Goal: Information Seeking & Learning: Learn about a topic

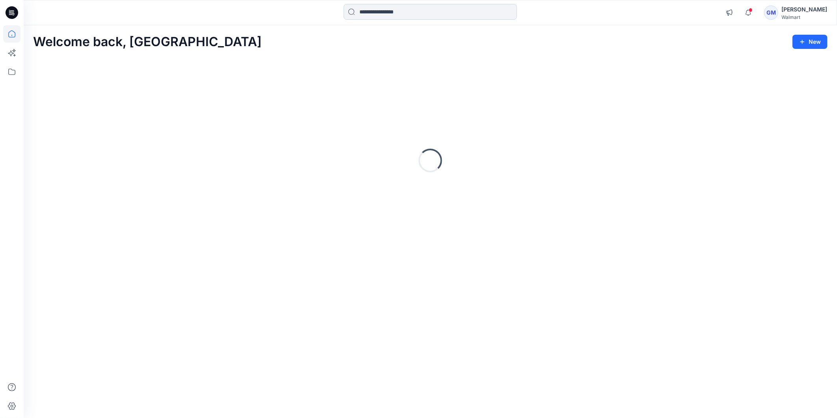
click at [373, 15] on input at bounding box center [430, 12] width 173 height 16
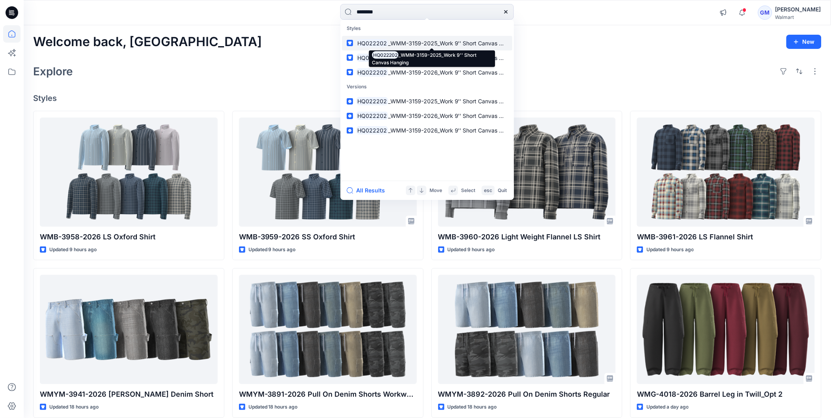
type input "********"
click at [399, 42] on span "_WMM-3159-2025_Work 9'' Short Canvas Hanging" at bounding box center [454, 43] width 133 height 7
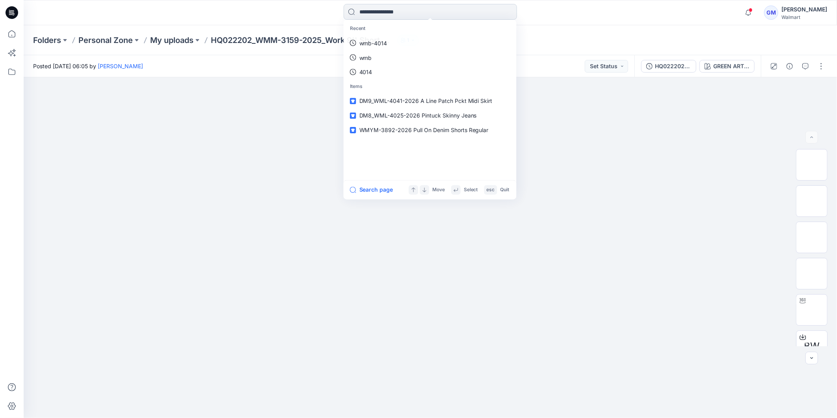
click at [393, 10] on input at bounding box center [430, 12] width 173 height 16
click at [379, 44] on p "HQ022202" at bounding box center [374, 43] width 30 height 8
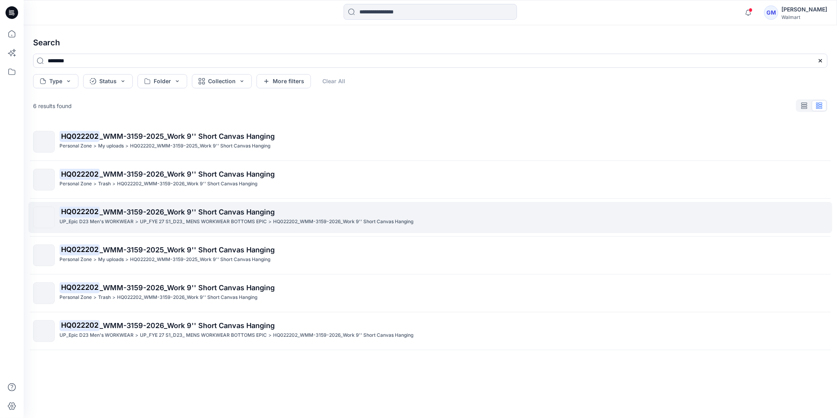
click at [133, 214] on span "_WMM-3159-2026_Work 9'' Short Canvas Hanging" at bounding box center [187, 212] width 175 height 8
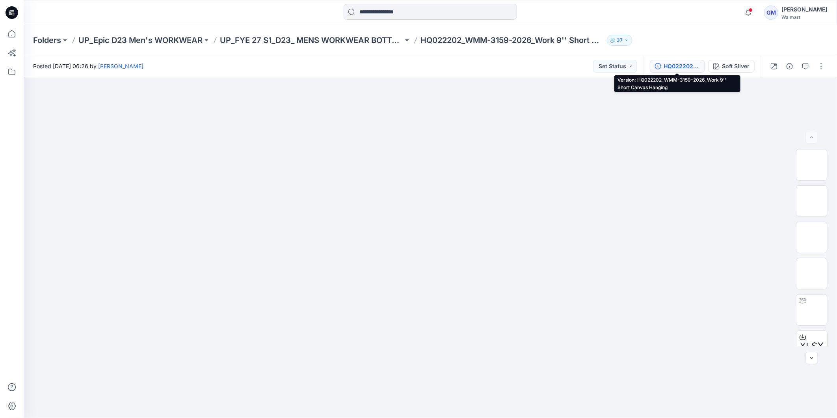
click at [675, 68] on div "HQ022202_WMM-3159-2026_Work 9'' Short Canvas Hanging" at bounding box center [682, 66] width 36 height 9
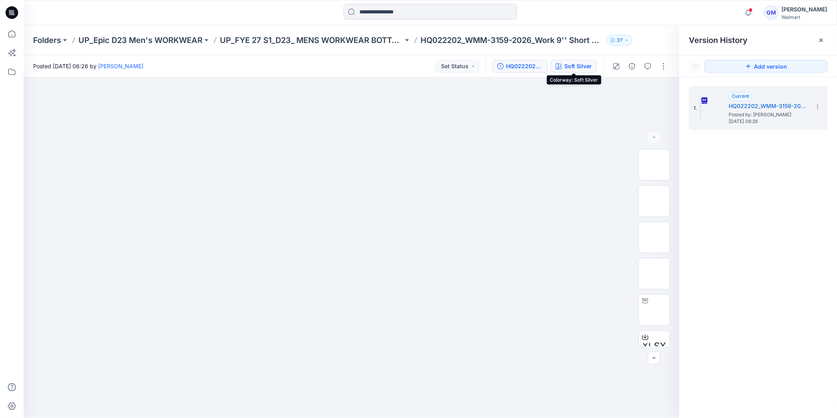
click at [580, 64] on div "Soft Silver" at bounding box center [579, 66] width 28 height 9
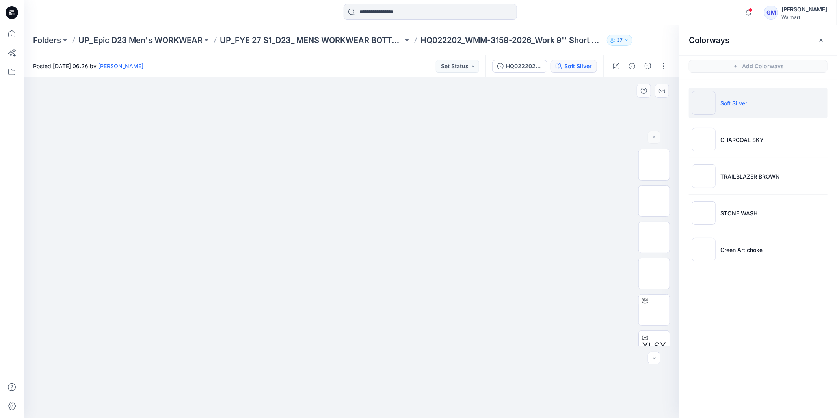
click at [431, 129] on img at bounding box center [352, 129] width 394 height 0
click at [574, 172] on div at bounding box center [352, 247] width 656 height 341
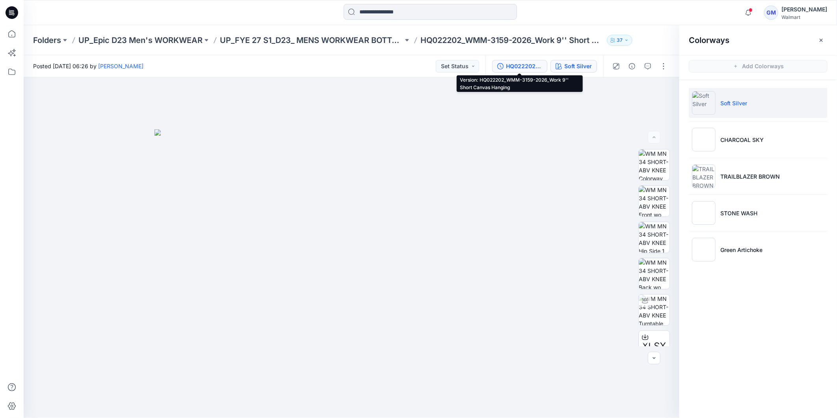
drag, startPoint x: 525, startPoint y: 65, endPoint x: 531, endPoint y: 64, distance: 6.0
click at [525, 65] on div "HQ022202_WMM-3159-2026_Work 9'' Short Canvas Hanging" at bounding box center [524, 66] width 36 height 9
